Goal: Transaction & Acquisition: Subscribe to service/newsletter

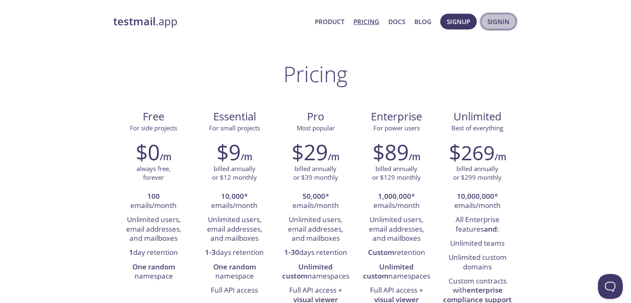
click at [503, 22] on span "Signin" at bounding box center [499, 21] width 22 height 11
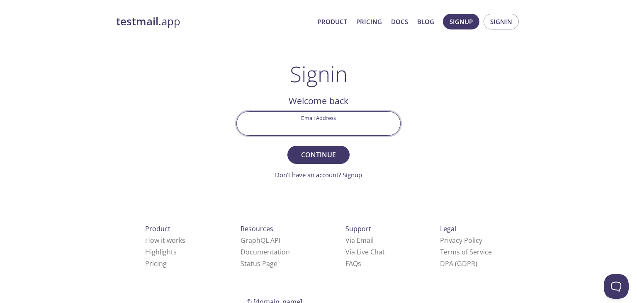
click at [354, 124] on input "Email Address" at bounding box center [318, 124] width 163 height 24
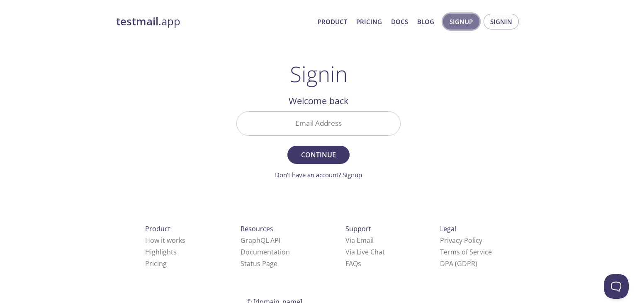
click at [471, 27] on span "Signup" at bounding box center [461, 21] width 23 height 11
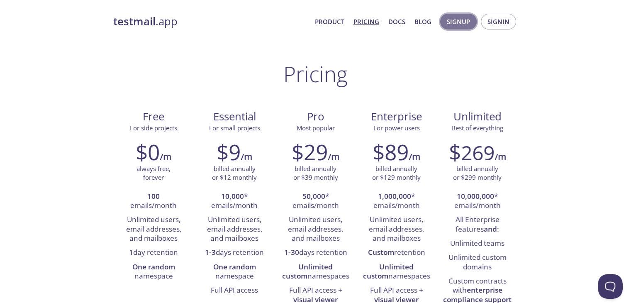
click at [456, 20] on span "Signup" at bounding box center [458, 21] width 23 height 11
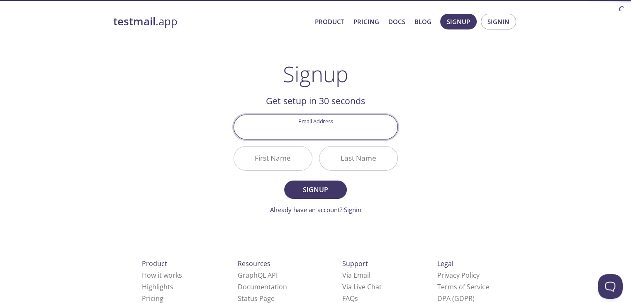
click at [306, 129] on input "Email Address" at bounding box center [315, 127] width 163 height 24
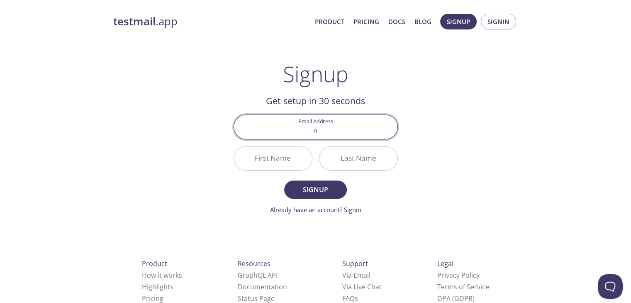
type input "naveenprabu600@gmail.com"
click at [278, 156] on input "First Name" at bounding box center [273, 158] width 78 height 24
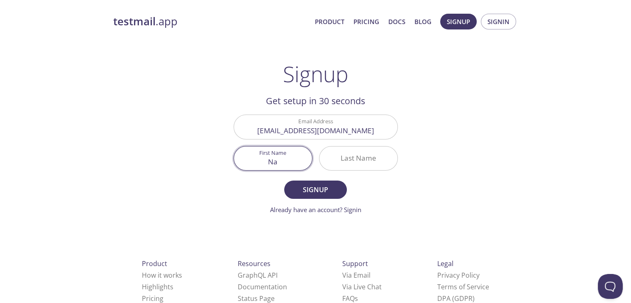
type input "N"
type input "Naveenprabu"
click at [344, 163] on input "Last Name" at bounding box center [359, 158] width 78 height 24
type input "<"
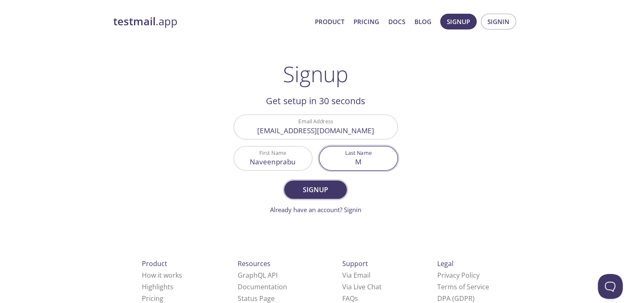
type input "M"
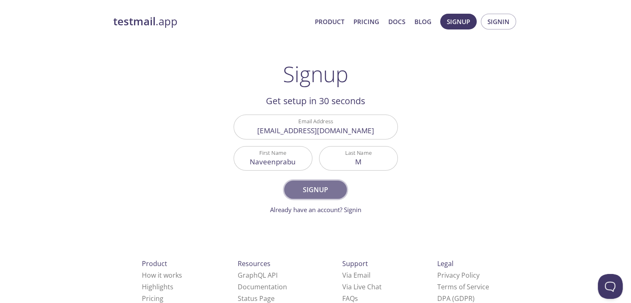
click at [322, 190] on span "Signup" at bounding box center [315, 190] width 44 height 12
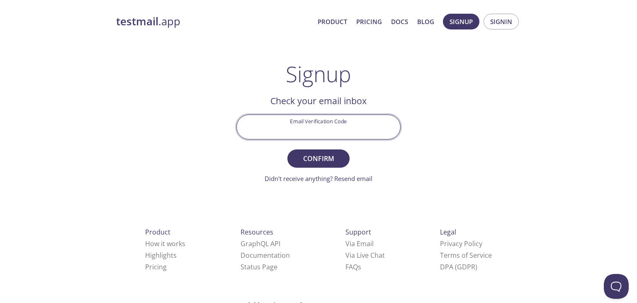
click at [309, 128] on input "Email Verification Code" at bounding box center [318, 127] width 163 height 24
paste input "7PRAP6R"
type input "7PRAP6R"
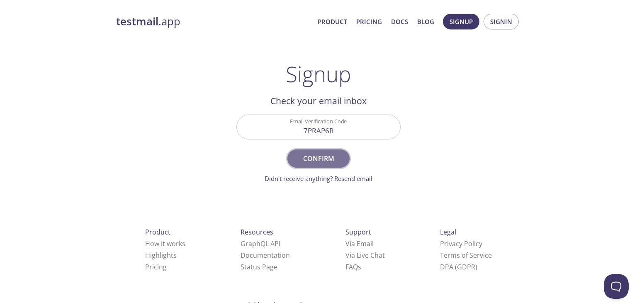
click at [325, 161] on span "Confirm" at bounding box center [319, 159] width 44 height 12
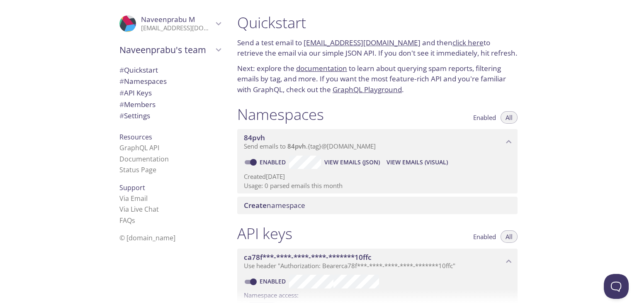
click at [334, 142] on span "Send emails to 84pvh . {tag} @inbox.testmail.app" at bounding box center [310, 146] width 132 height 8
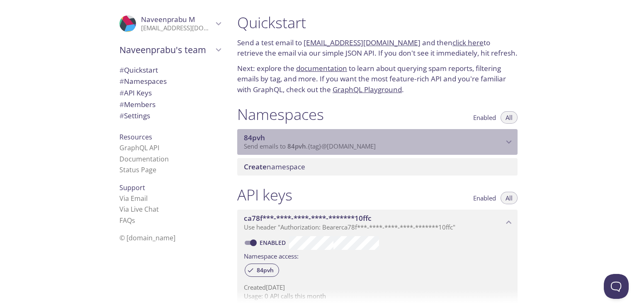
click at [334, 142] on span "Send emails to 84pvh . {tag} @inbox.testmail.app" at bounding box center [310, 146] width 132 height 8
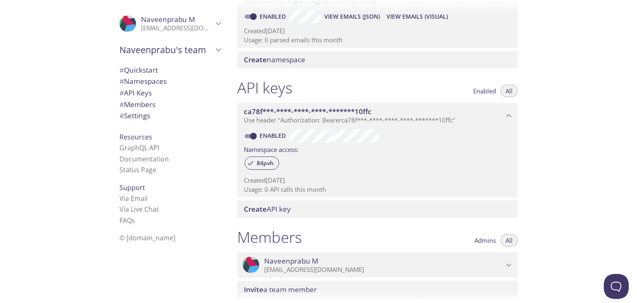
scroll to position [131, 0]
